Goal: Transaction & Acquisition: Purchase product/service

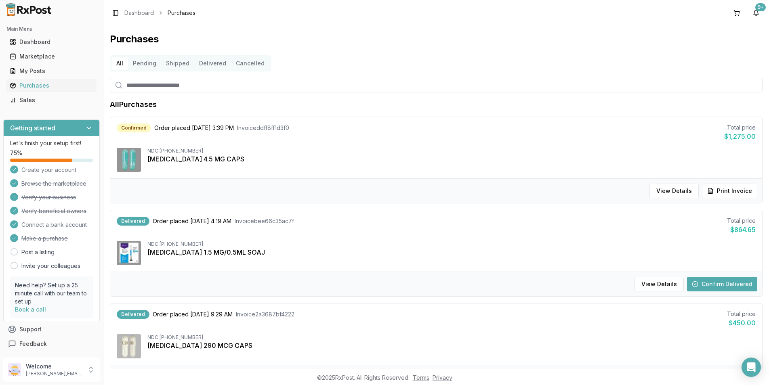
click at [729, 285] on button "Confirm Delivered" at bounding box center [722, 284] width 70 height 15
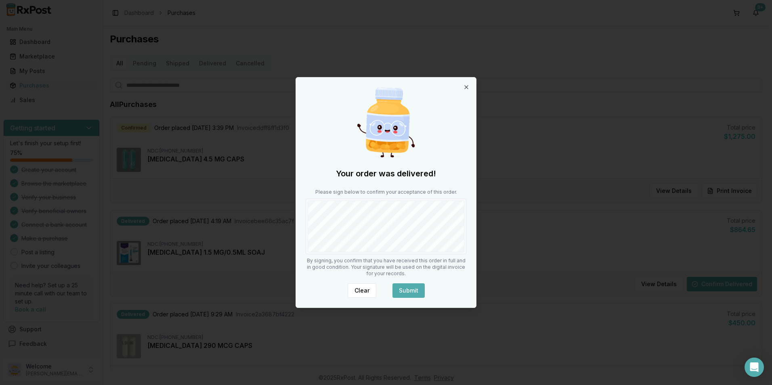
click at [487, 239] on body "Main Menu Dashboard Marketplace My Posts Purchases Sales Getting started Let's …" at bounding box center [384, 192] width 769 height 385
click at [410, 290] on button "Submit" at bounding box center [408, 290] width 32 height 15
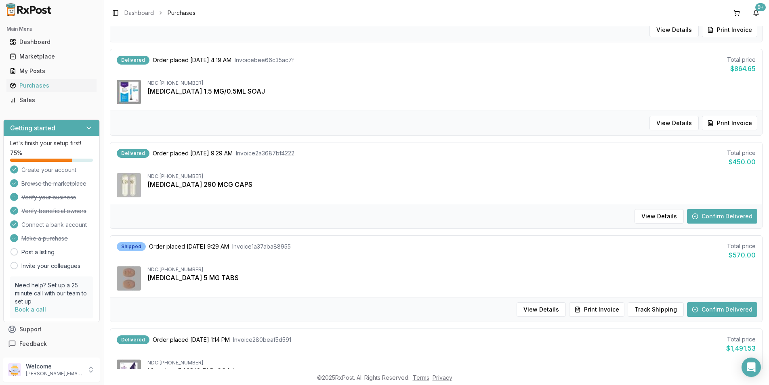
scroll to position [162, 0]
click at [715, 211] on button "Confirm Delivered" at bounding box center [722, 216] width 70 height 15
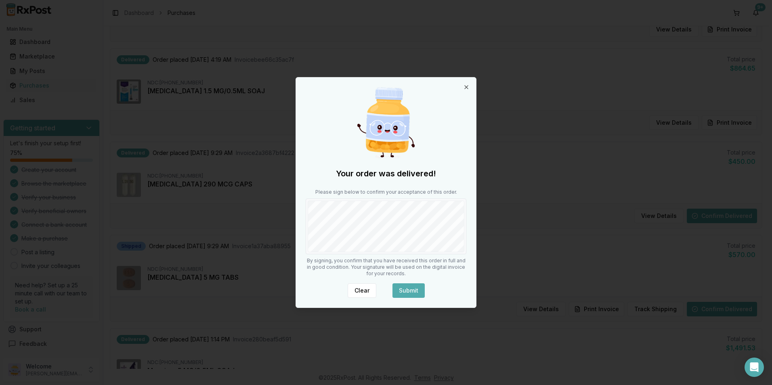
click at [409, 288] on button "Submit" at bounding box center [408, 290] width 32 height 15
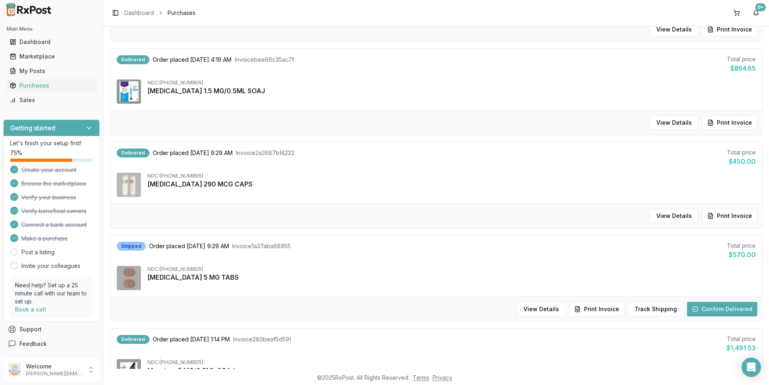
click at [713, 306] on button "Confirm Delivered" at bounding box center [722, 309] width 70 height 15
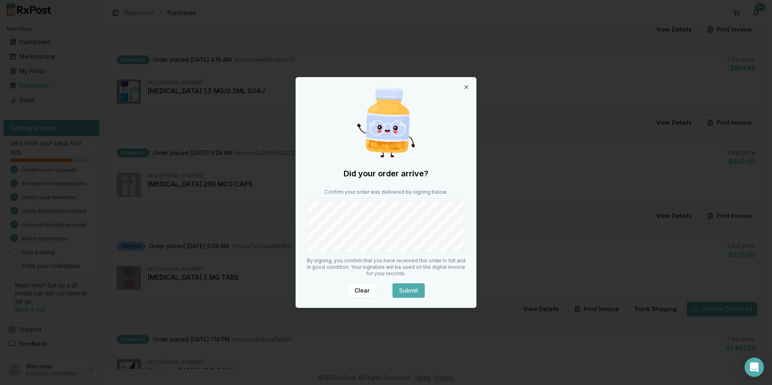
click at [412, 285] on button "Submit" at bounding box center [408, 290] width 32 height 15
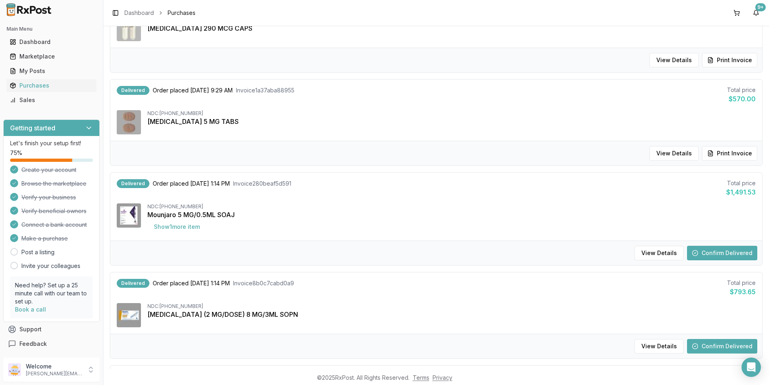
scroll to position [323, 0]
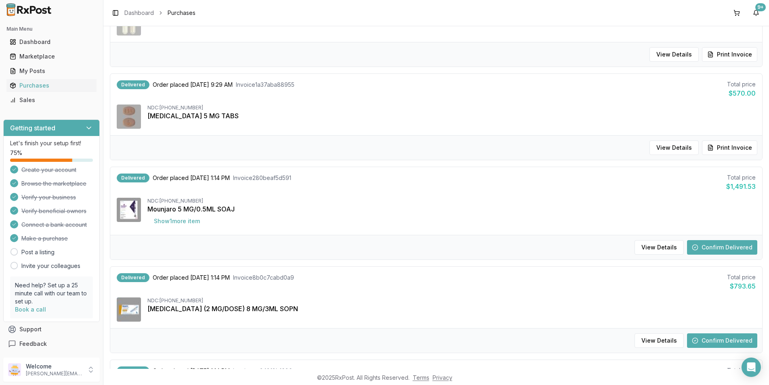
click at [705, 250] on button "Confirm Delivered" at bounding box center [722, 247] width 70 height 15
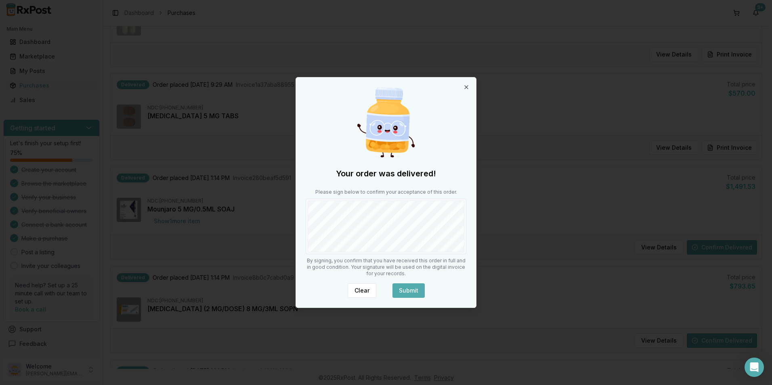
click at [402, 295] on button "Submit" at bounding box center [408, 290] width 32 height 15
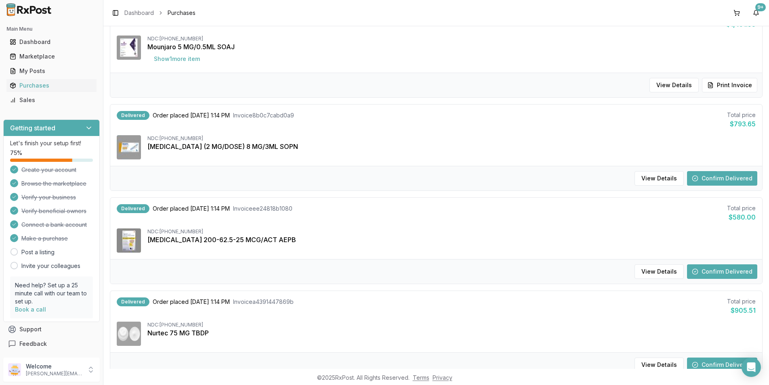
scroll to position [525, 0]
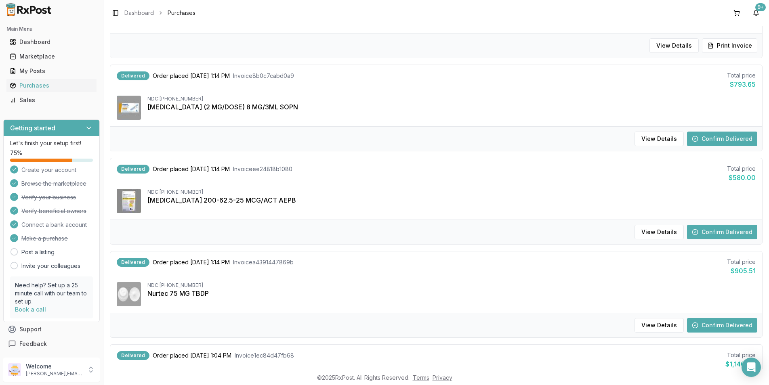
click at [711, 230] on button "Confirm Delivered" at bounding box center [722, 232] width 70 height 15
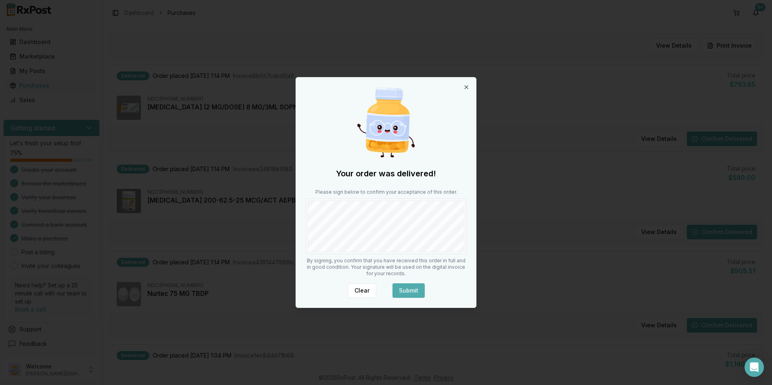
drag, startPoint x: 396, startPoint y: 288, endPoint x: 401, endPoint y: 286, distance: 4.7
click at [396, 288] on button "Submit" at bounding box center [408, 290] width 32 height 15
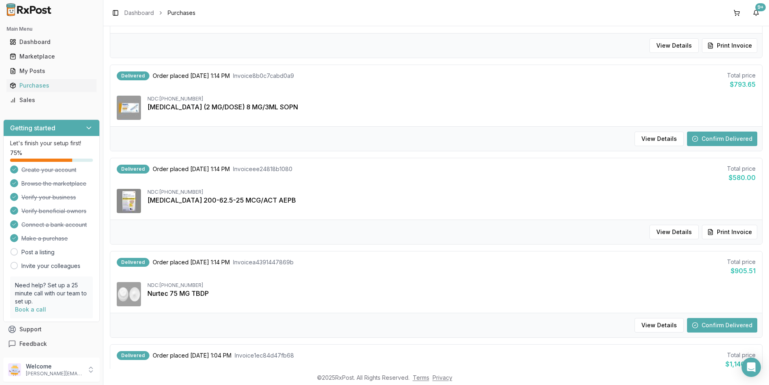
click at [707, 325] on button "Confirm Delivered" at bounding box center [722, 325] width 70 height 15
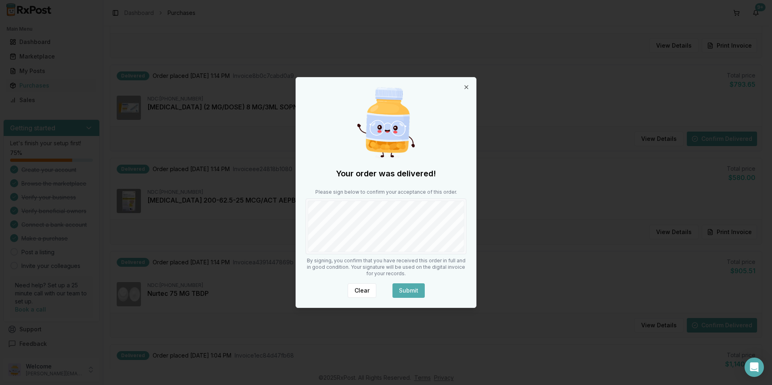
click at [400, 290] on button "Submit" at bounding box center [408, 290] width 32 height 15
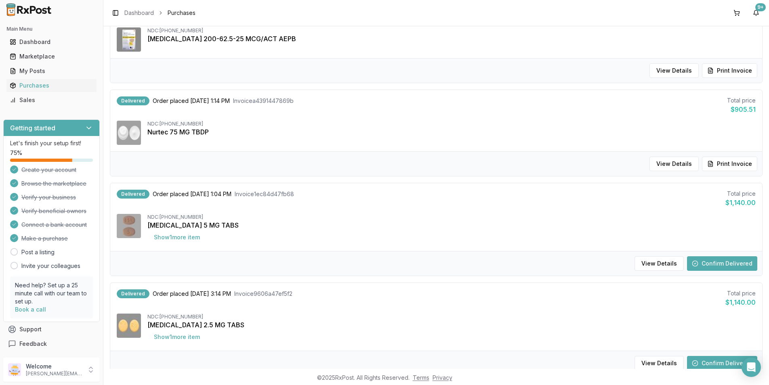
scroll to position [734, 0]
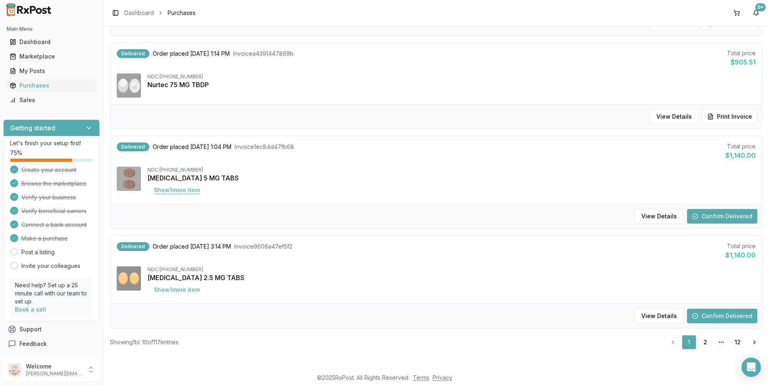
click at [199, 191] on button "Show 1 more item" at bounding box center [176, 190] width 59 height 15
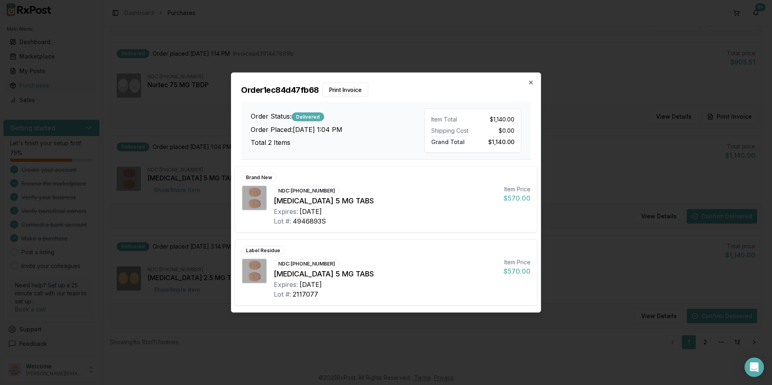
click at [535, 82] on div "Order 1ec84d47fb68 Print Invoice Order Status: Delivered Order Placed: [DATE] 1…" at bounding box center [385, 116] width 309 height 87
click at [531, 83] on icon "button" at bounding box center [530, 82] width 3 height 3
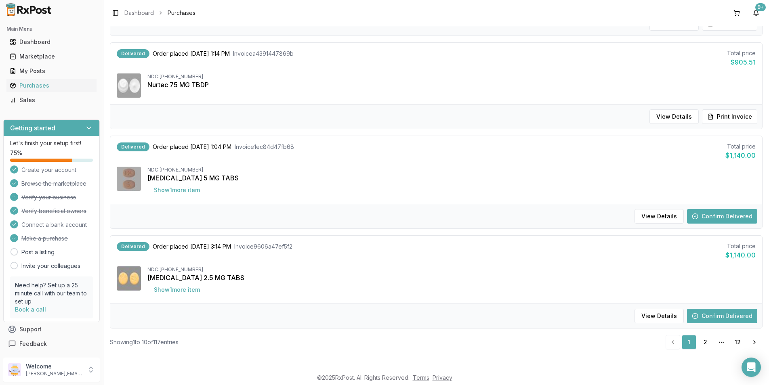
click at [720, 215] on button "Confirm Delivered" at bounding box center [722, 216] width 70 height 15
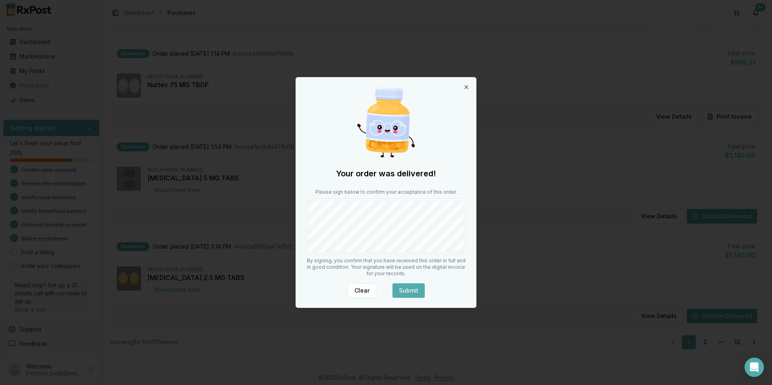
click at [416, 287] on button "Submit" at bounding box center [408, 290] width 32 height 15
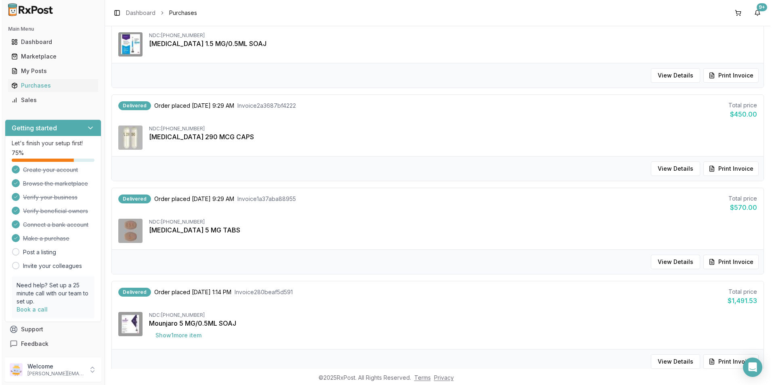
scroll to position [0, 0]
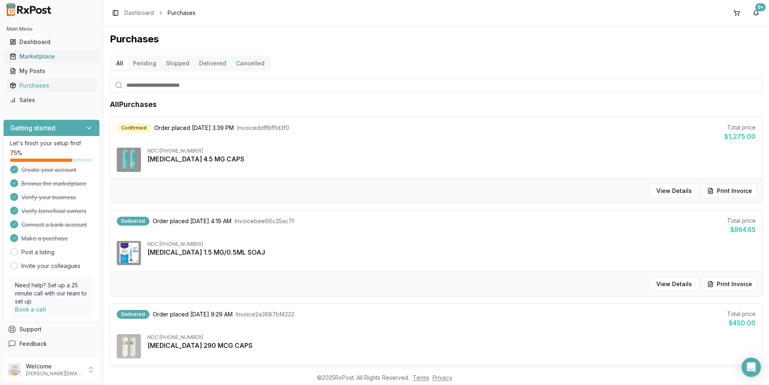
click at [48, 56] on div "Marketplace" at bounding box center [52, 56] width 84 height 8
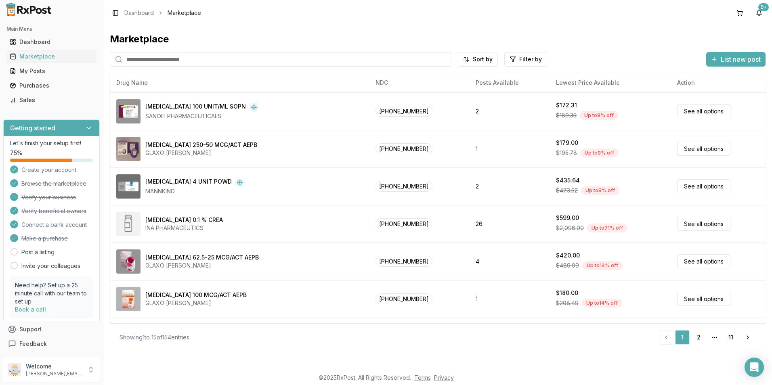
click at [153, 58] on input "search" at bounding box center [281, 59] width 342 height 15
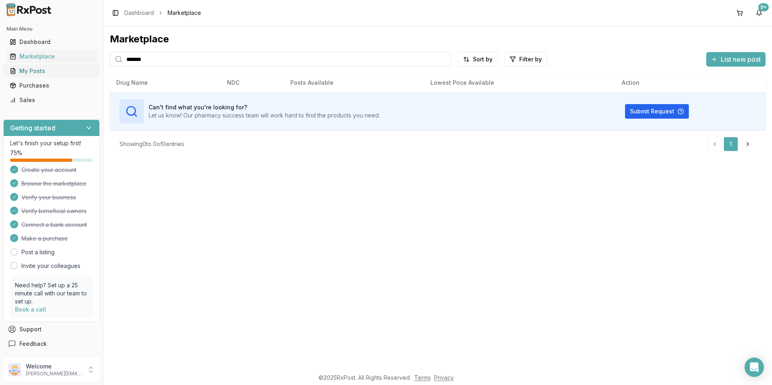
drag, startPoint x: 156, startPoint y: 61, endPoint x: 88, endPoint y: 67, distance: 68.1
click at [88, 67] on div "Main Menu Dashboard Marketplace My Posts Purchases Sales Getting started Let's …" at bounding box center [386, 192] width 772 height 385
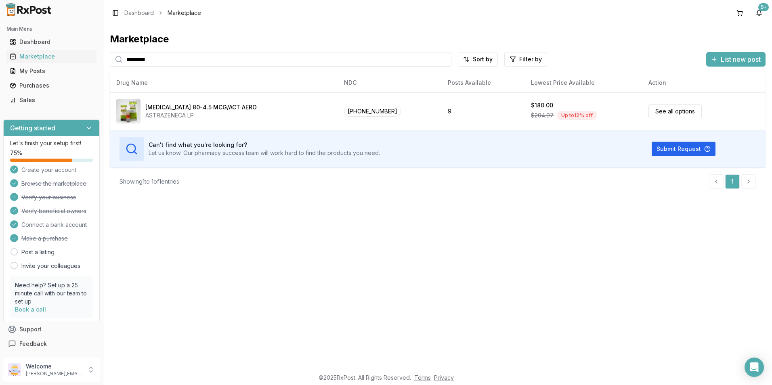
drag, startPoint x: 165, startPoint y: 59, endPoint x: 111, endPoint y: 61, distance: 53.3
click at [111, 61] on div "*********" at bounding box center [281, 59] width 342 height 15
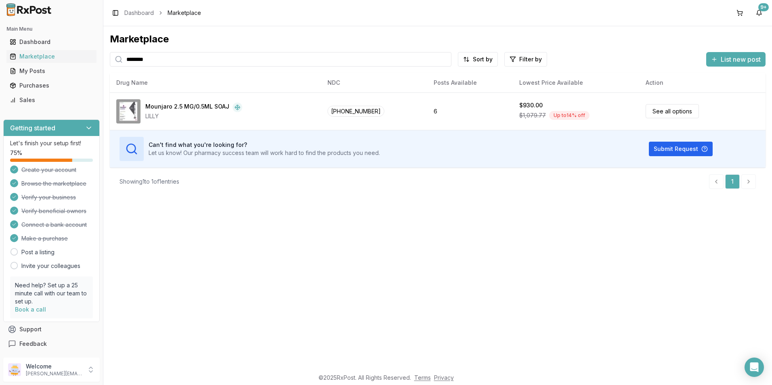
drag, startPoint x: 164, startPoint y: 60, endPoint x: 109, endPoint y: 62, distance: 55.0
click at [109, 62] on div "Marketplace ******** Sort by Filter by List new post Card Table NDC: [PHONE_NUM…" at bounding box center [437, 197] width 669 height 343
type input "******"
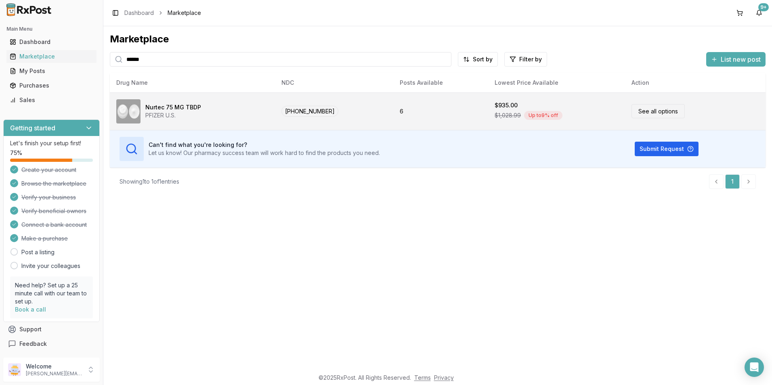
click at [664, 109] on link "See all options" at bounding box center [658, 111] width 53 height 14
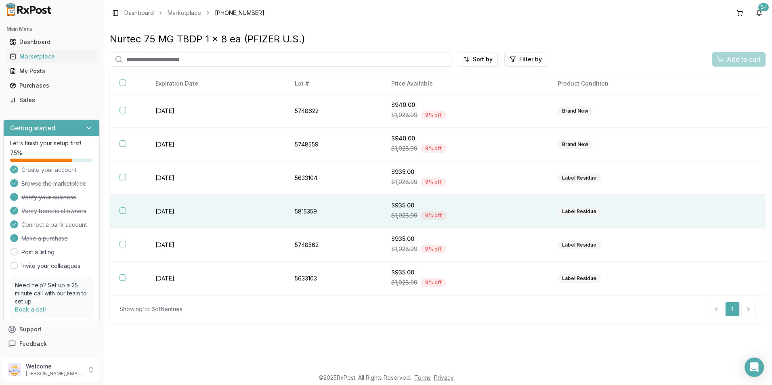
click at [120, 212] on button "button" at bounding box center [123, 211] width 6 height 6
click at [751, 55] on span "Add to cart" at bounding box center [744, 60] width 34 height 10
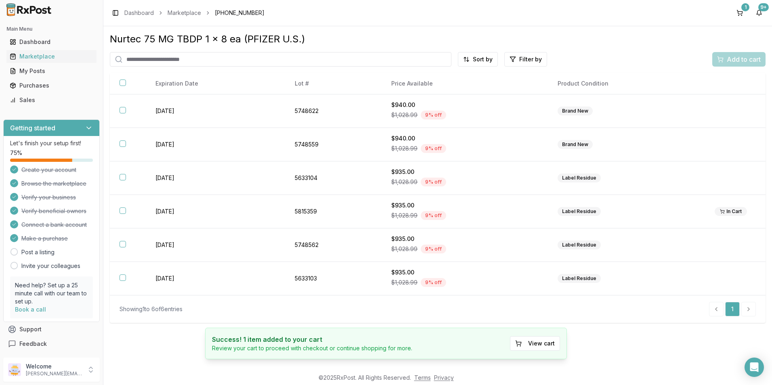
click at [185, 61] on input "search" at bounding box center [281, 59] width 342 height 15
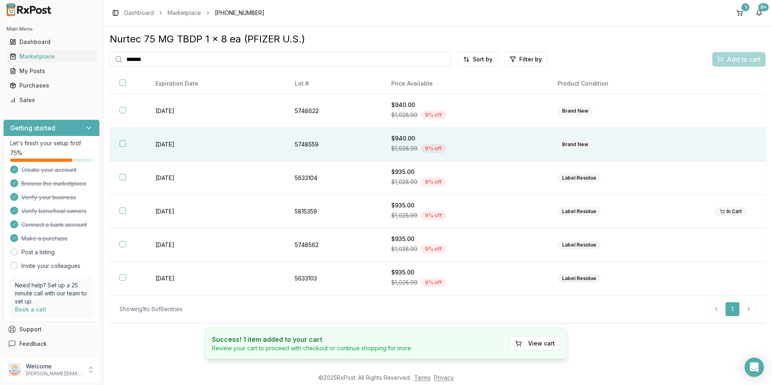
type input "*******"
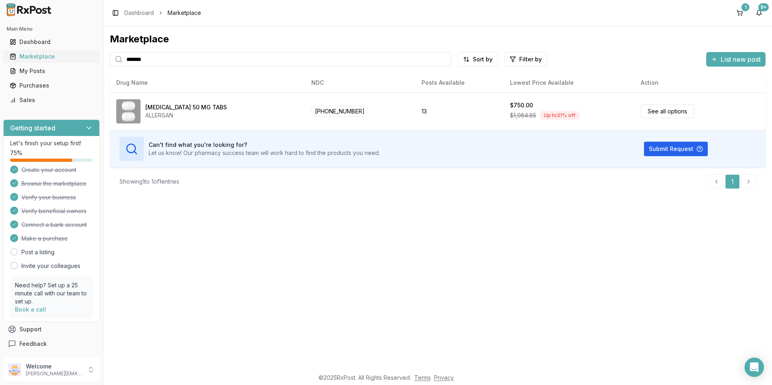
drag, startPoint x: 159, startPoint y: 61, endPoint x: 91, endPoint y: 61, distance: 68.2
click at [91, 61] on div "Main Menu Dashboard Marketplace My Posts Purchases Sales Getting started Let's …" at bounding box center [386, 192] width 772 height 385
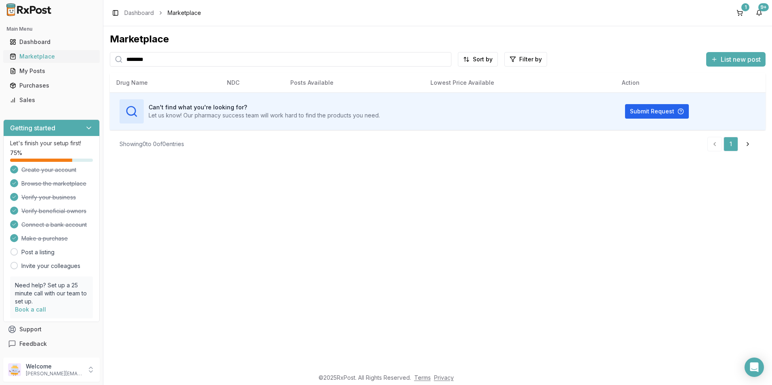
drag, startPoint x: 153, startPoint y: 61, endPoint x: 96, endPoint y: 62, distance: 57.4
click at [96, 62] on div "Main Menu Dashboard Marketplace My Posts Purchases Sales Getting started Let's …" at bounding box center [386, 192] width 772 height 385
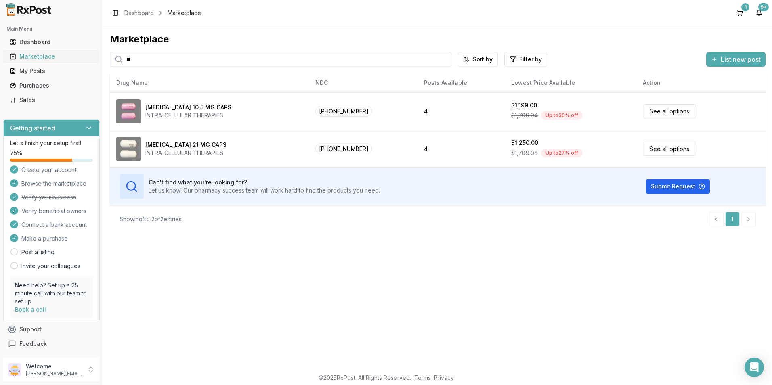
type input "*"
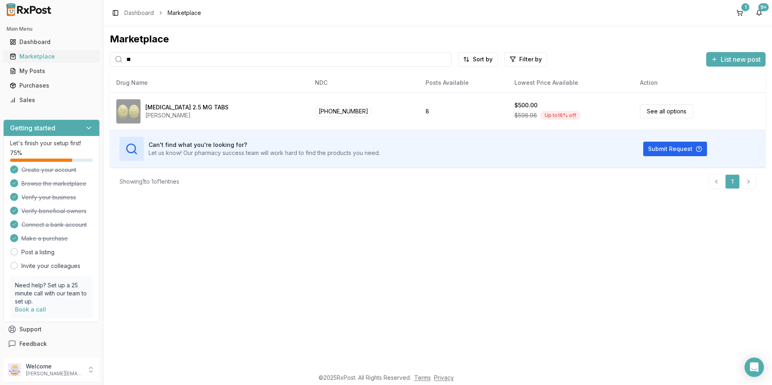
type input "*"
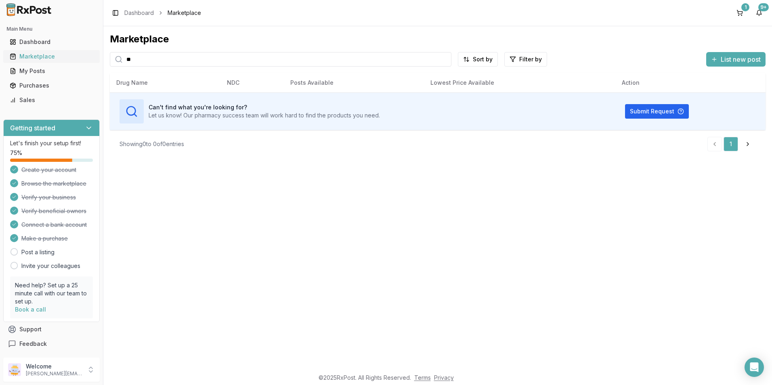
type input "*"
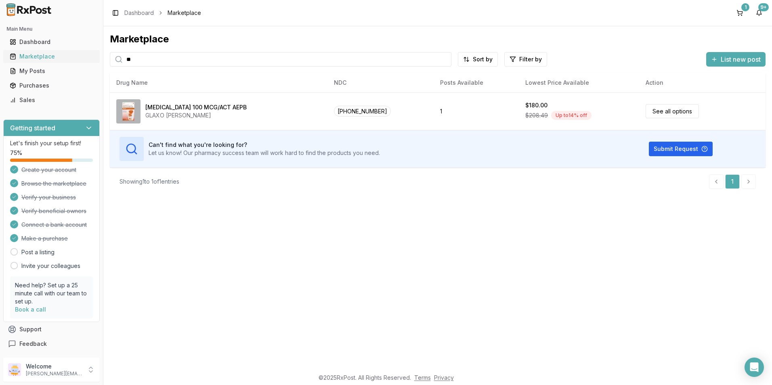
type input "*"
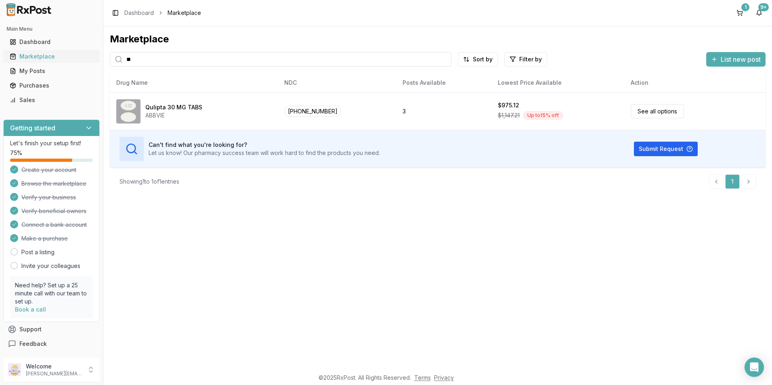
type input "*"
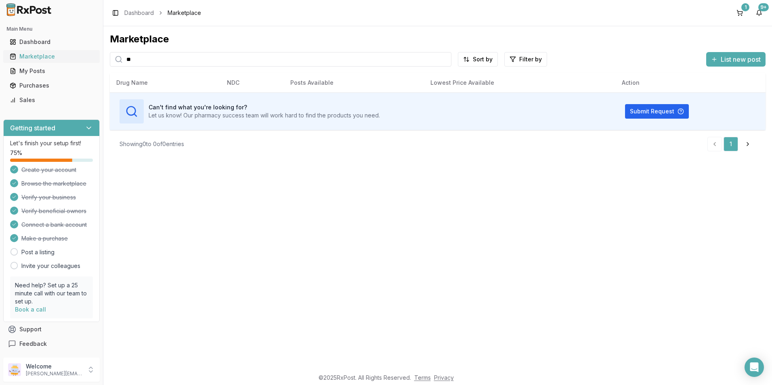
type input "*"
drag, startPoint x: 173, startPoint y: 60, endPoint x: 91, endPoint y: 58, distance: 81.6
click at [91, 58] on div "**********" at bounding box center [386, 192] width 772 height 385
type input "*******"
